Goal: Transaction & Acquisition: Purchase product/service

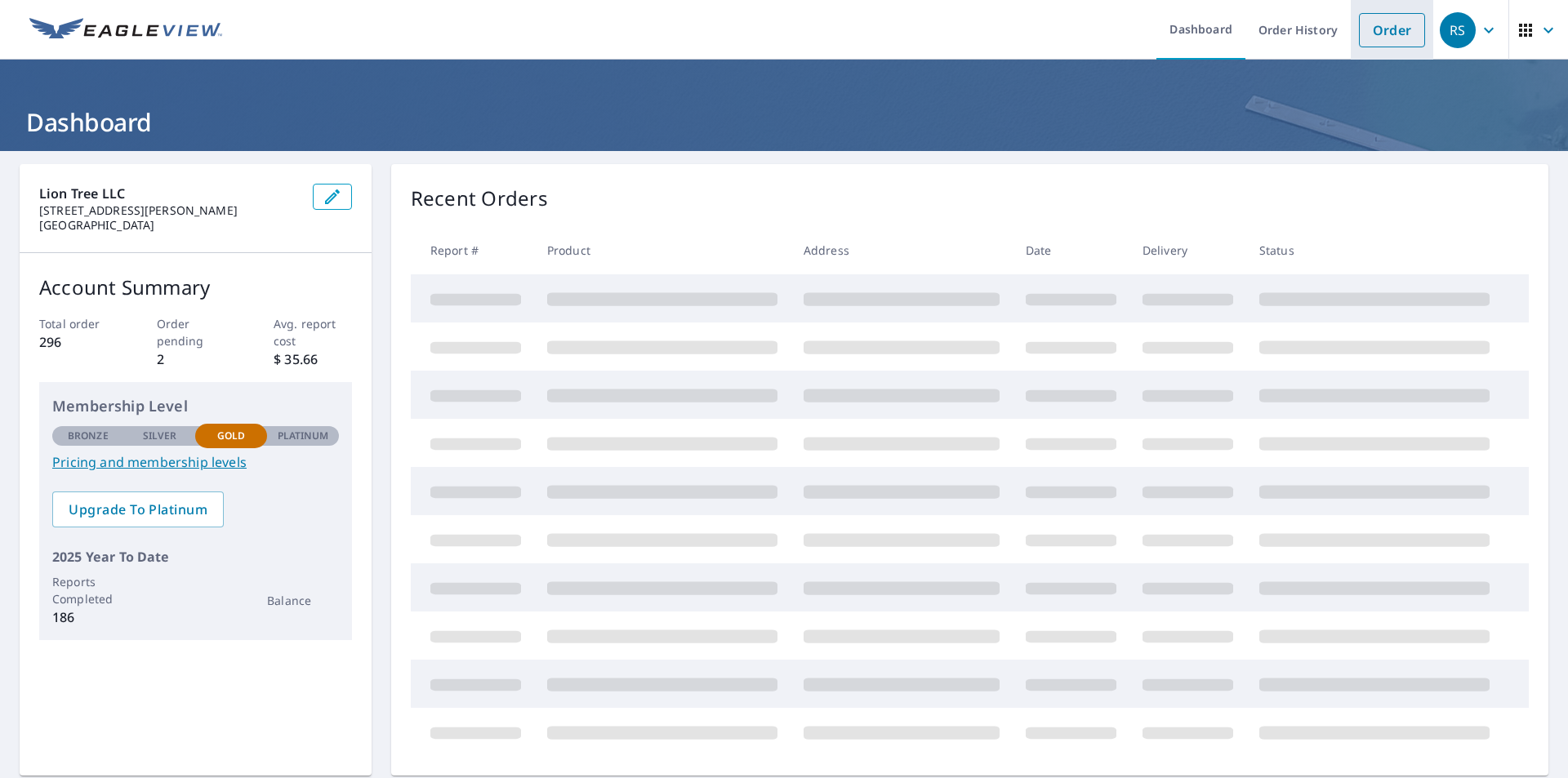
click at [1378, 42] on link "Order" at bounding box center [1392, 30] width 66 height 34
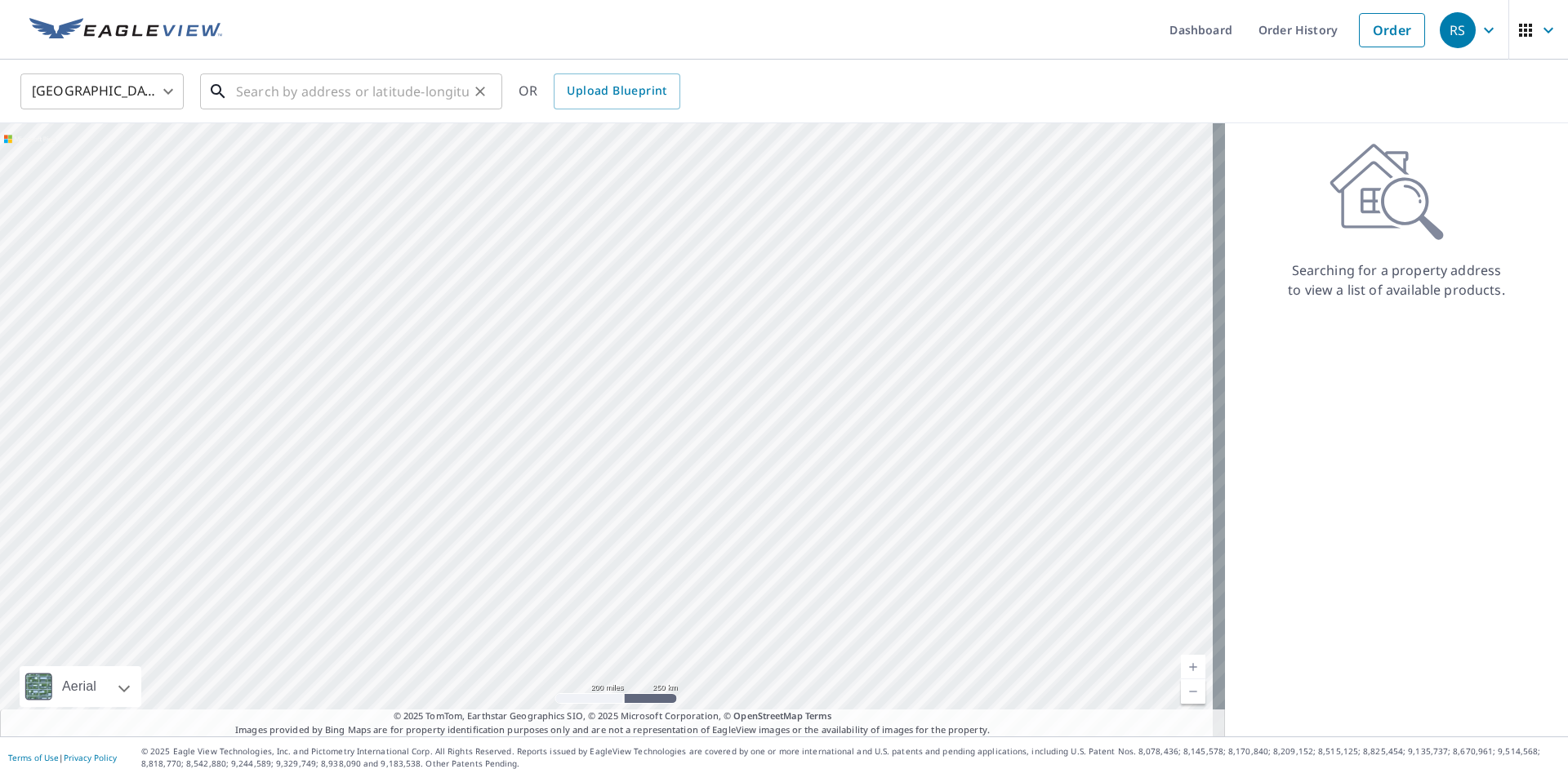
click at [382, 91] on input "text" at bounding box center [352, 92] width 232 height 45
paste input "[STREET_ADDRESS]"
click at [363, 88] on input "[STREET_ADDRESS]" at bounding box center [352, 92] width 232 height 45
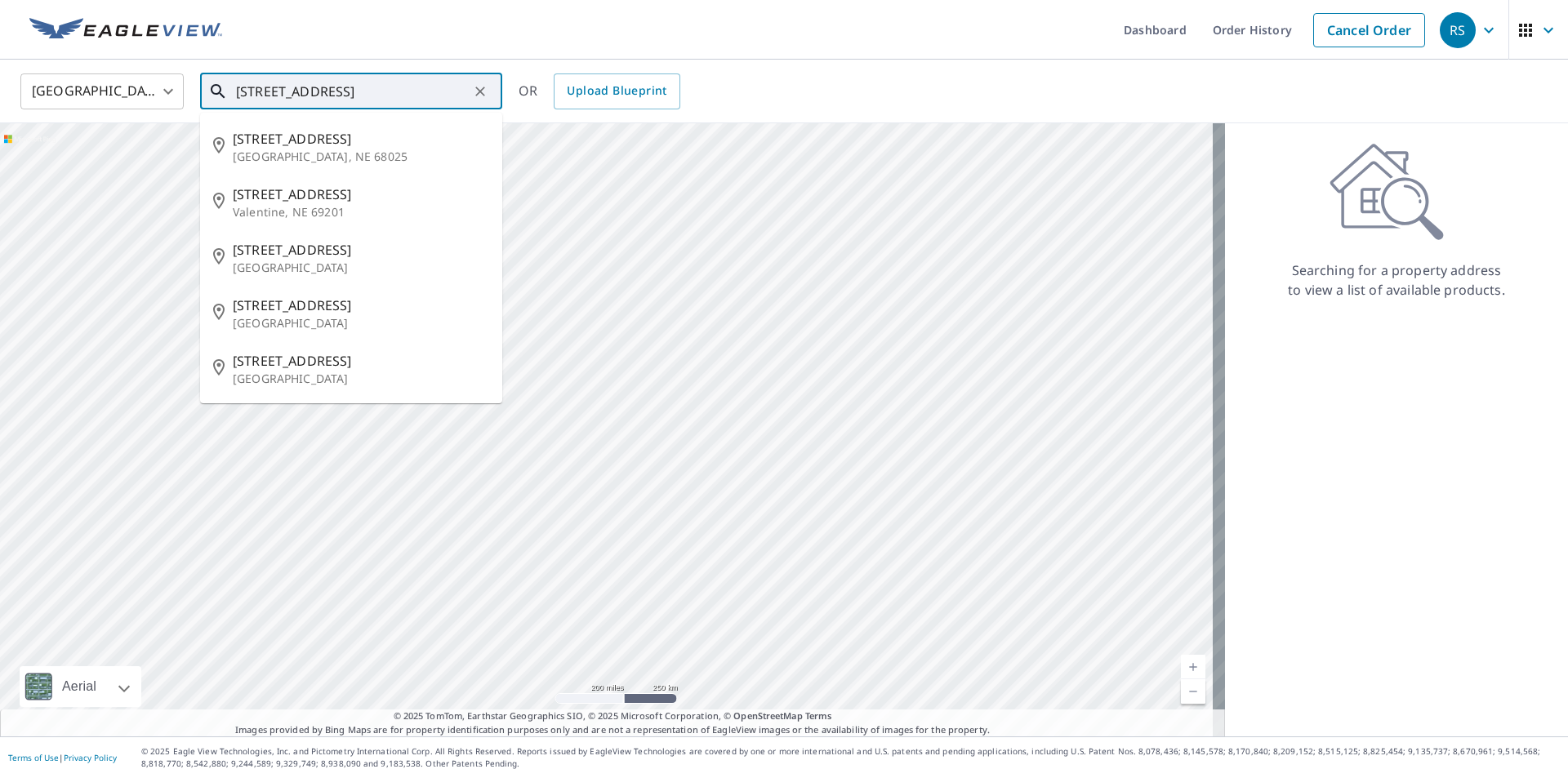
paste input "MIFFLINVILLE"
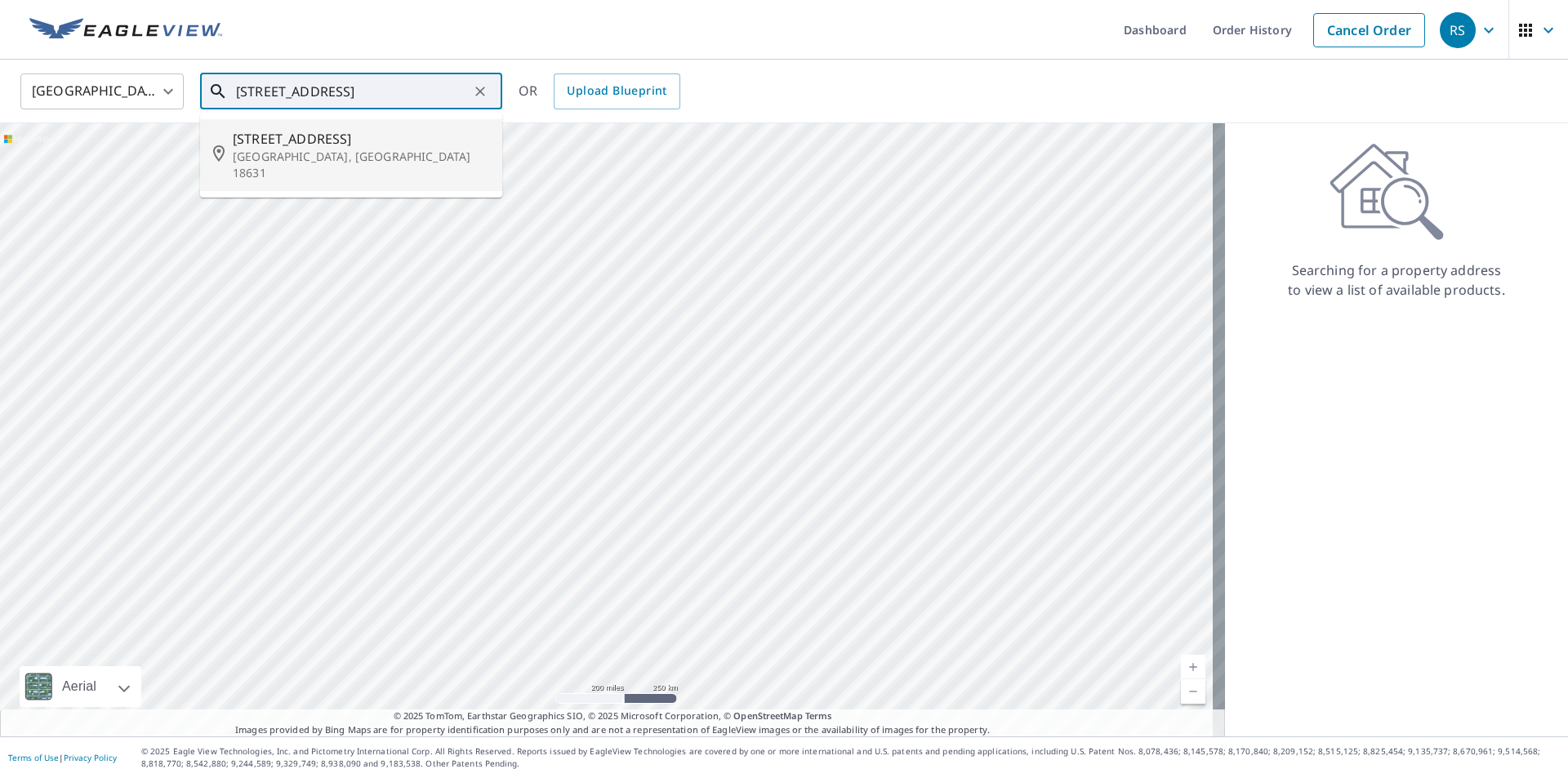
click at [342, 146] on span "[STREET_ADDRESS]" at bounding box center [361, 139] width 257 height 19
type input "[STREET_ADDRESS]"
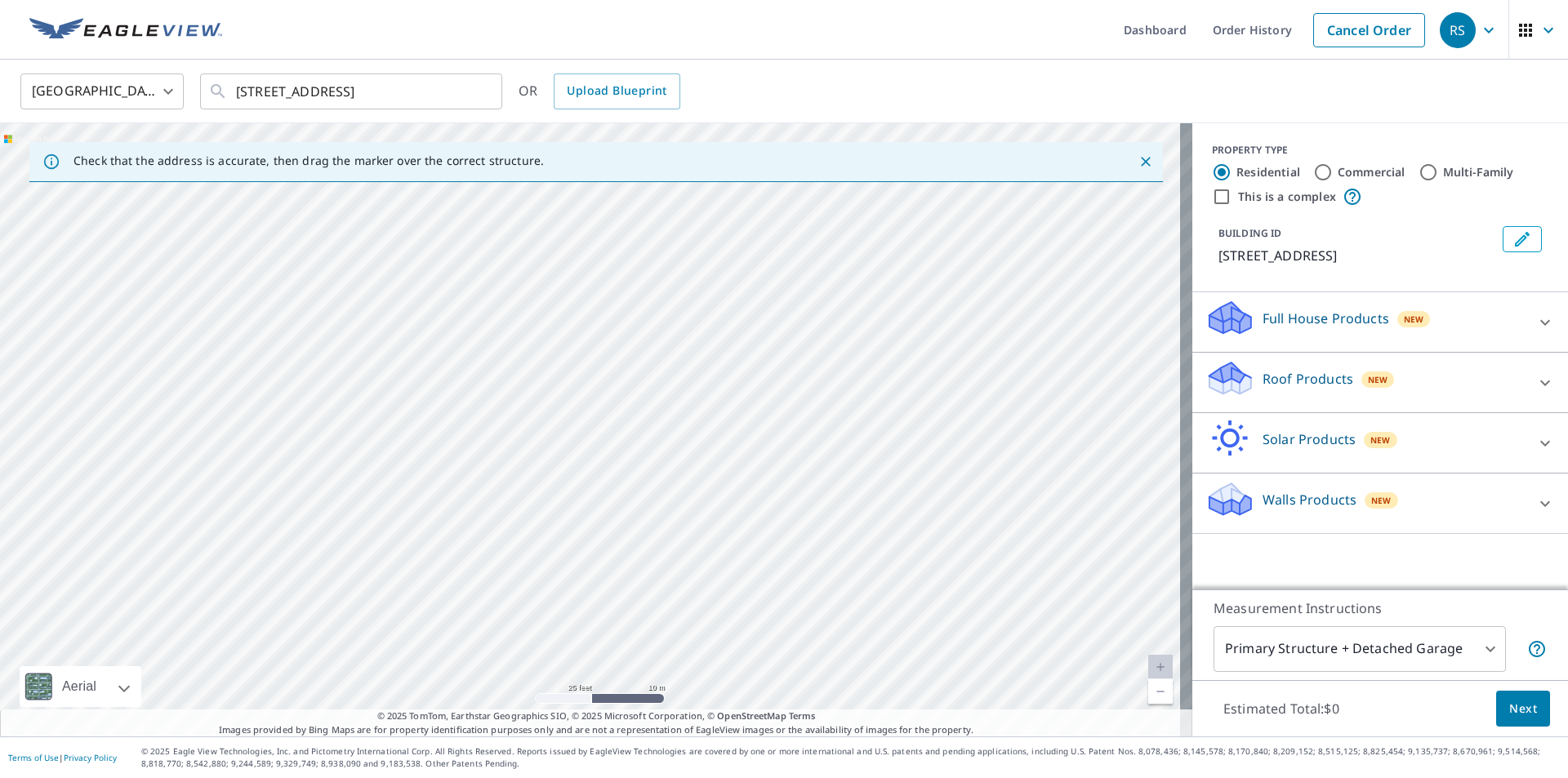
drag, startPoint x: 607, startPoint y: 428, endPoint x: 1083, endPoint y: 419, distance: 476.1
click at [1088, 422] on div "[STREET_ADDRESS]" at bounding box center [596, 430] width 1192 height 613
drag, startPoint x: 855, startPoint y: 262, endPoint x: 807, endPoint y: 295, distance: 58.2
click at [819, 305] on div "[STREET_ADDRESS]" at bounding box center [596, 430] width 1192 height 613
drag, startPoint x: 921, startPoint y: 517, endPoint x: 807, endPoint y: 310, distance: 236.3
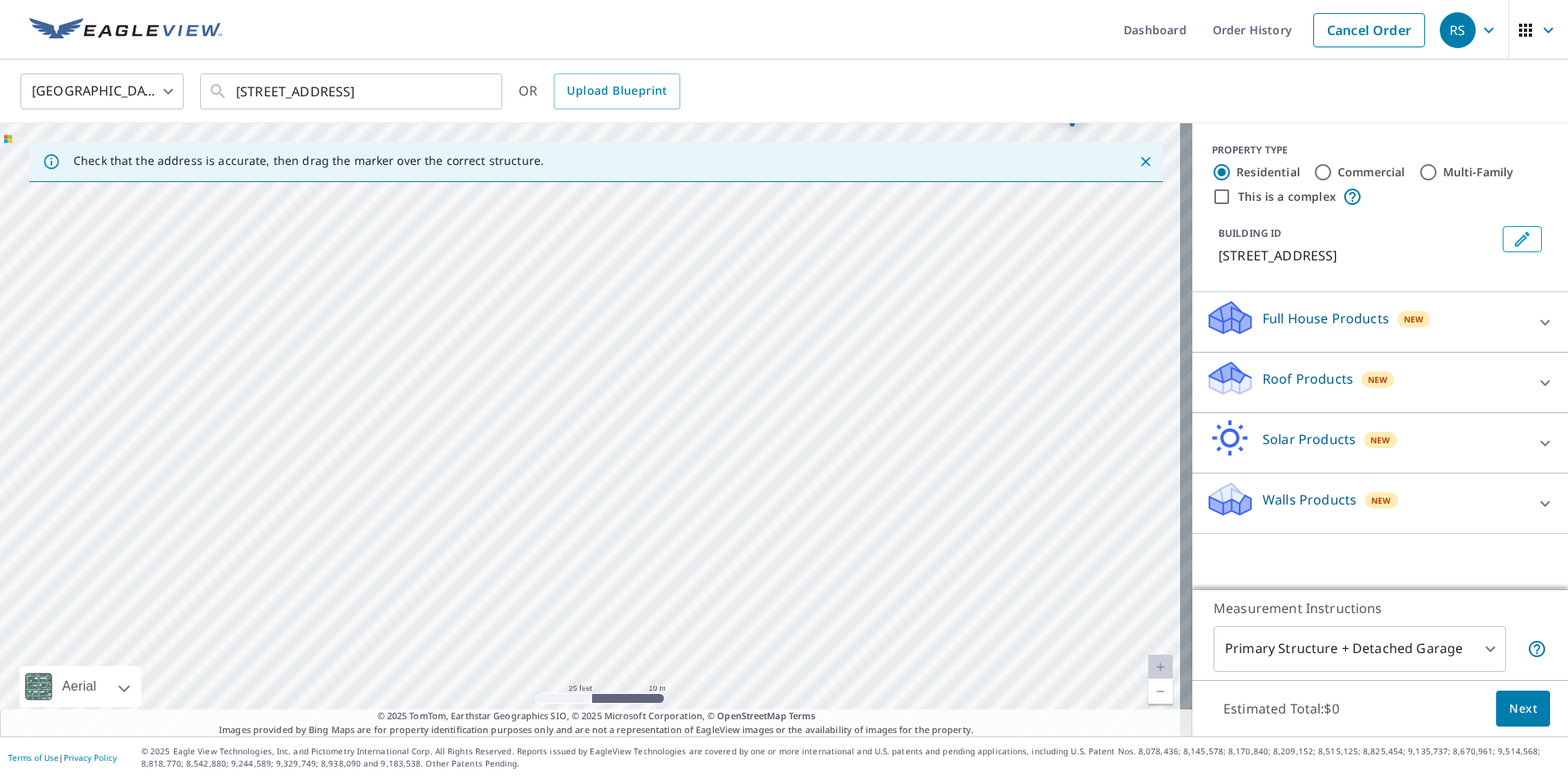
click at [807, 310] on div "[STREET_ADDRESS]" at bounding box center [596, 430] width 1192 height 613
drag, startPoint x: 1026, startPoint y: 294, endPoint x: 784, endPoint y: 410, distance: 268.4
click at [917, 395] on div "[STREET_ADDRESS]" at bounding box center [596, 430] width 1192 height 613
click at [1263, 317] on p "Full House Products" at bounding box center [1325, 318] width 127 height 19
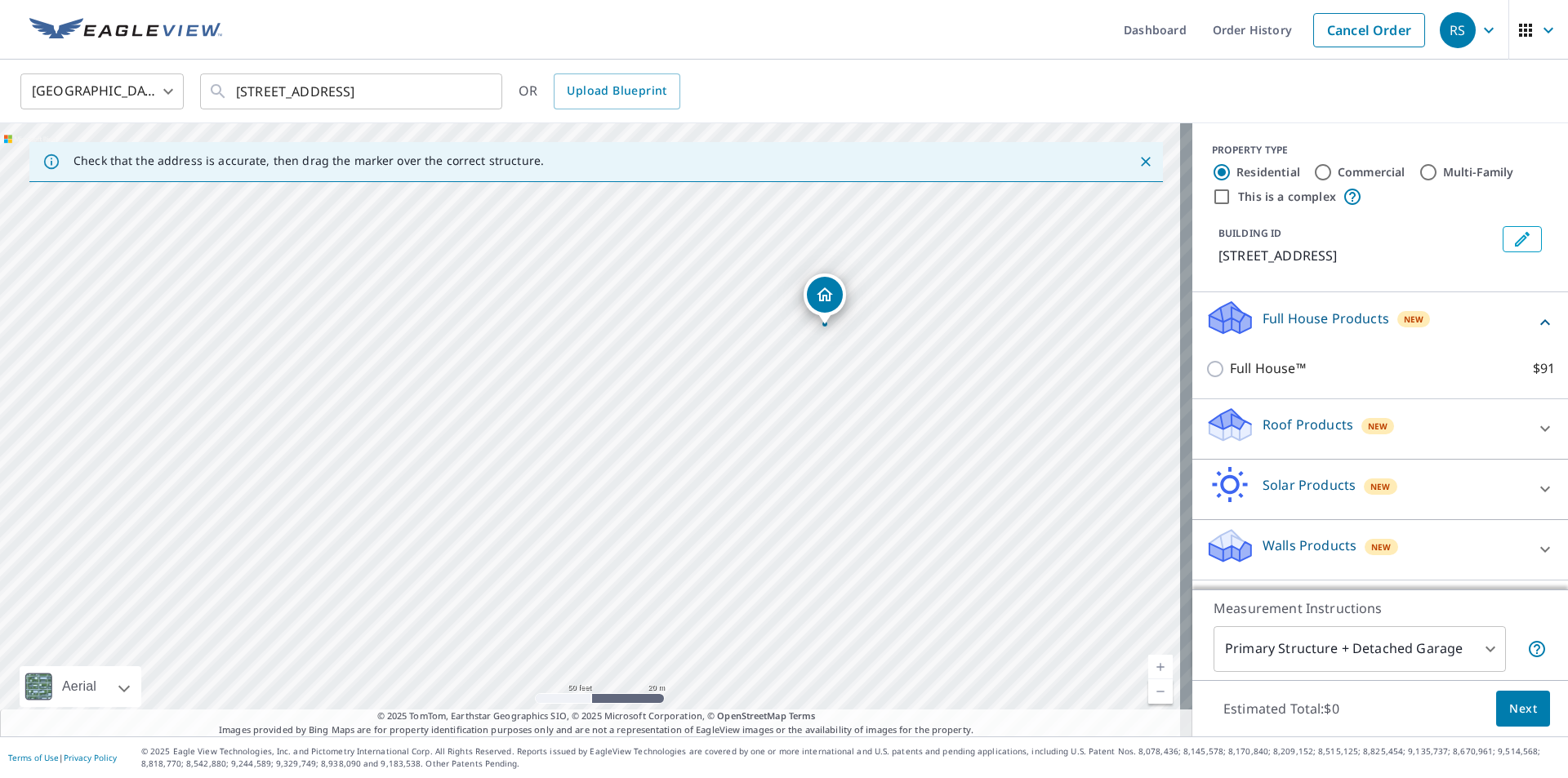
click at [1271, 430] on p "Roof Products" at bounding box center [1308, 424] width 91 height 19
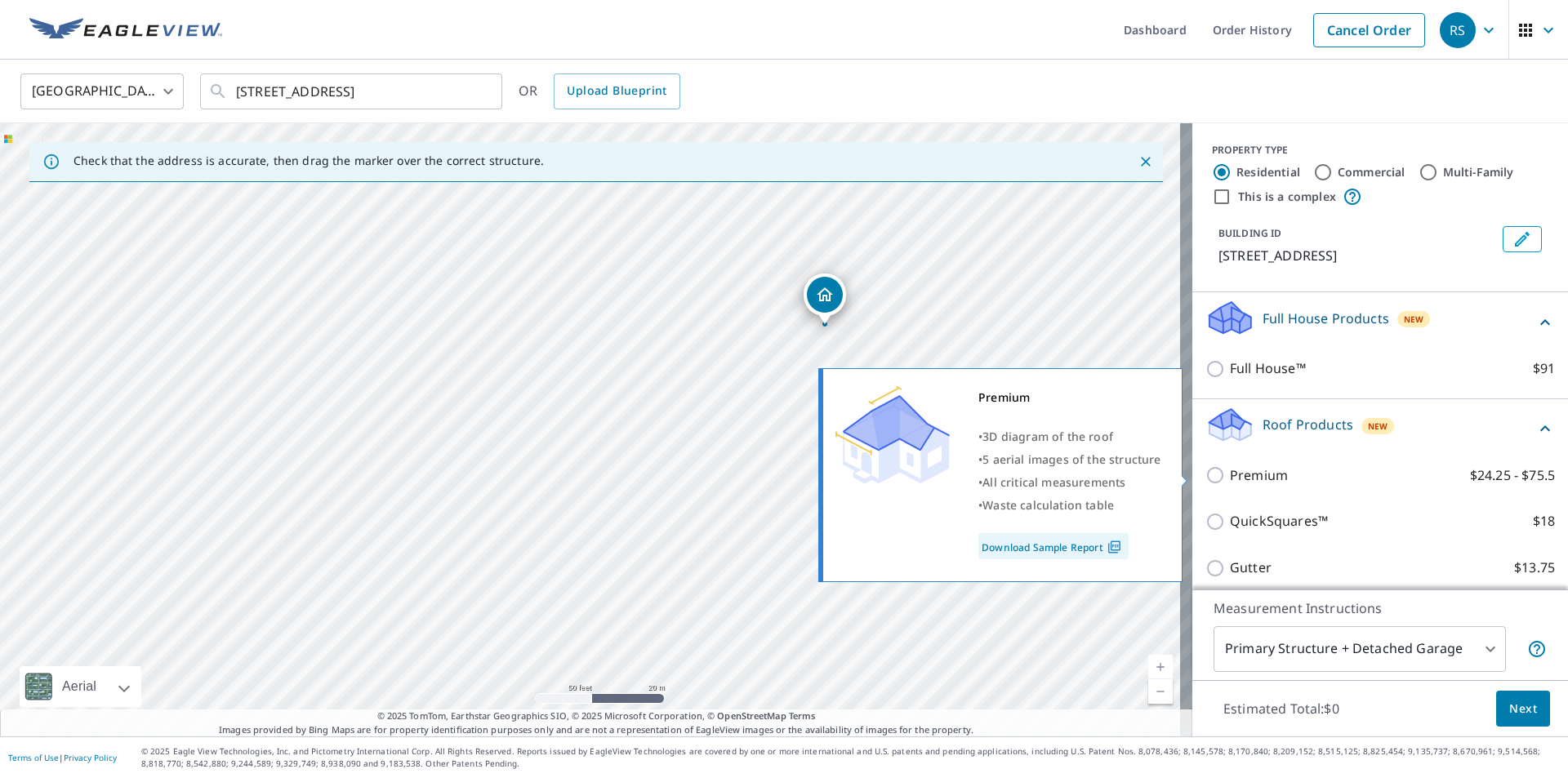
click at [1207, 478] on input "Premium $24.25 - $75.5" at bounding box center [1218, 475] width 24 height 19
checkbox input "true"
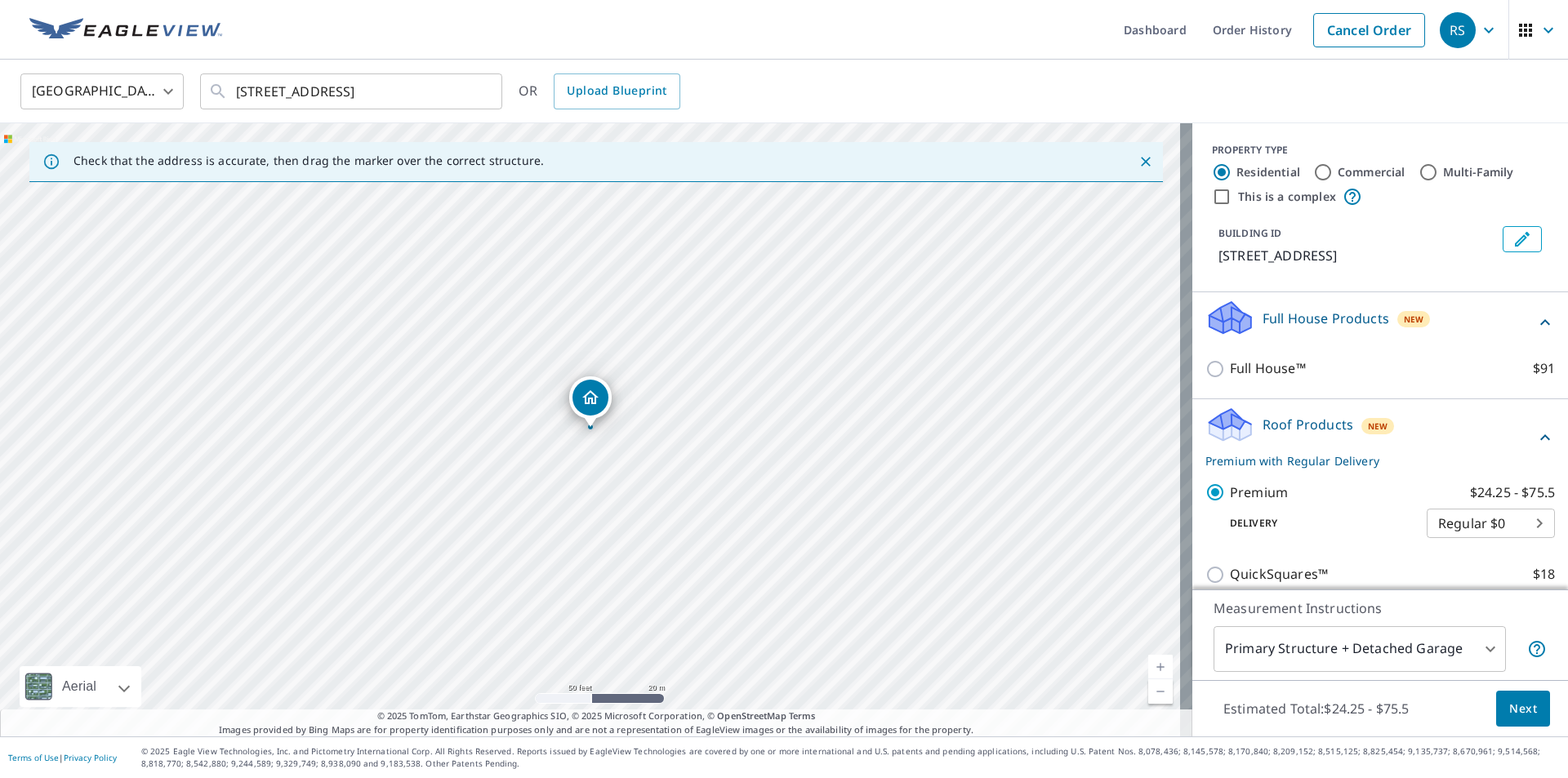
click at [1509, 700] on span "Next" at bounding box center [1523, 708] width 28 height 20
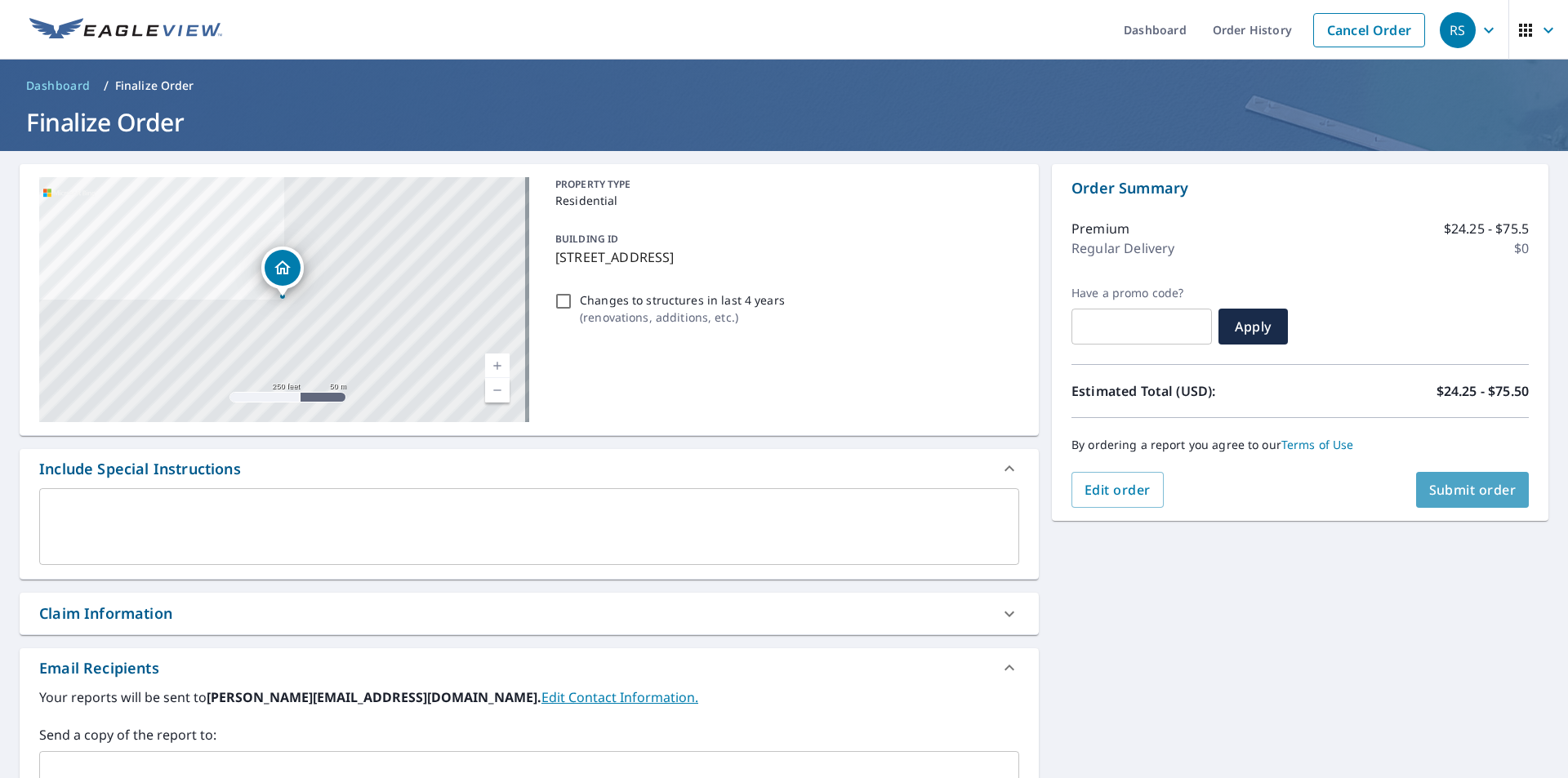
click at [1444, 486] on span "Submit order" at bounding box center [1473, 490] width 87 height 18
